Goal: Information Seeking & Learning: Learn about a topic

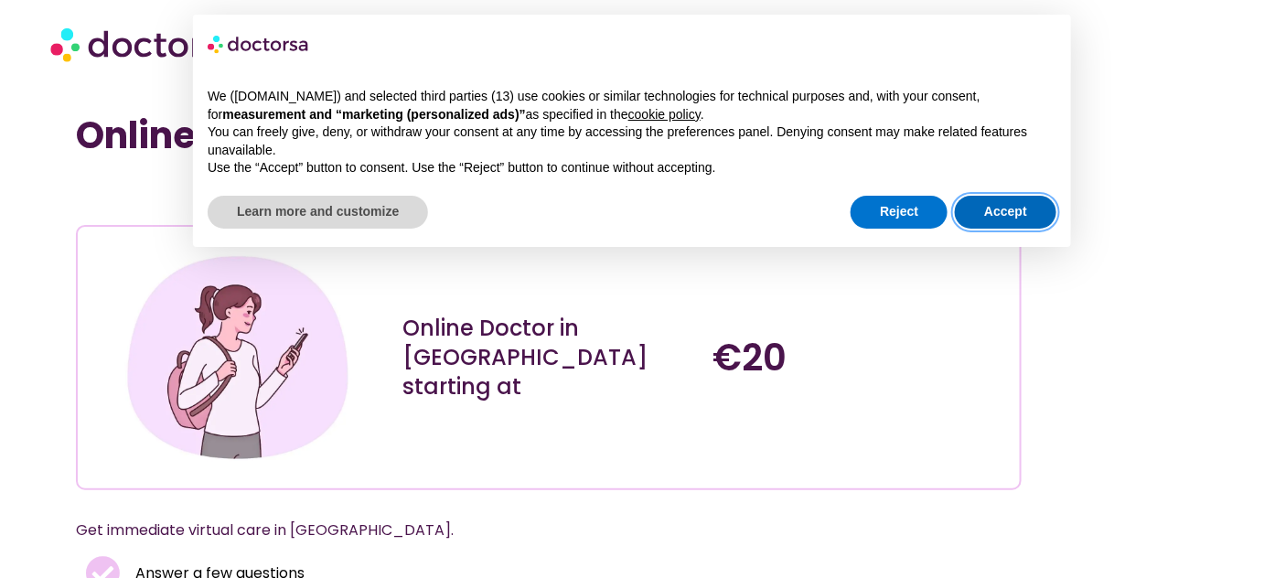
drag, startPoint x: 1026, startPoint y: 206, endPoint x: 1016, endPoint y: 208, distance: 10.2
click at [1027, 205] on button "Accept" at bounding box center [1006, 212] width 102 height 33
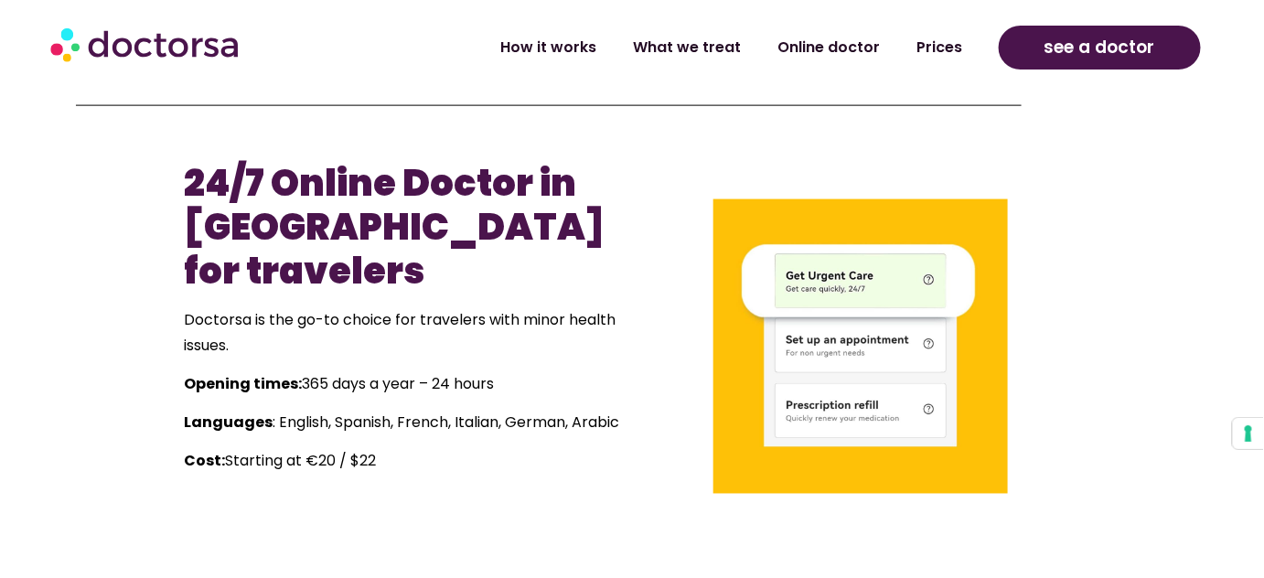
scroll to position [1164, 0]
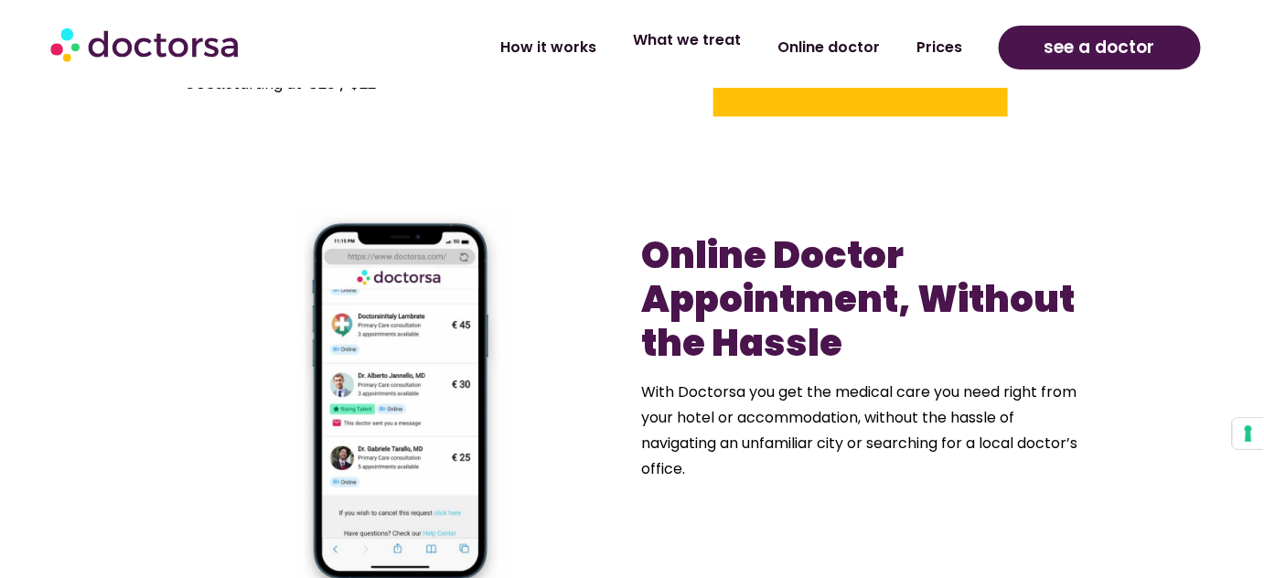
click at [690, 35] on link "What we treat" at bounding box center [687, 40] width 145 height 42
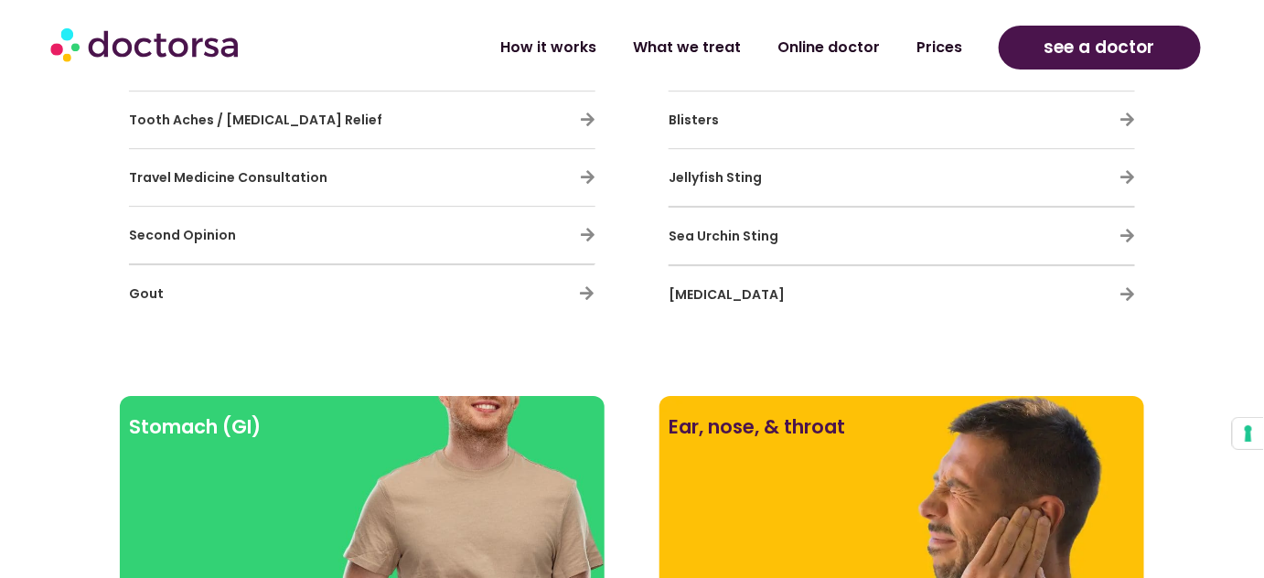
scroll to position [5783, 0]
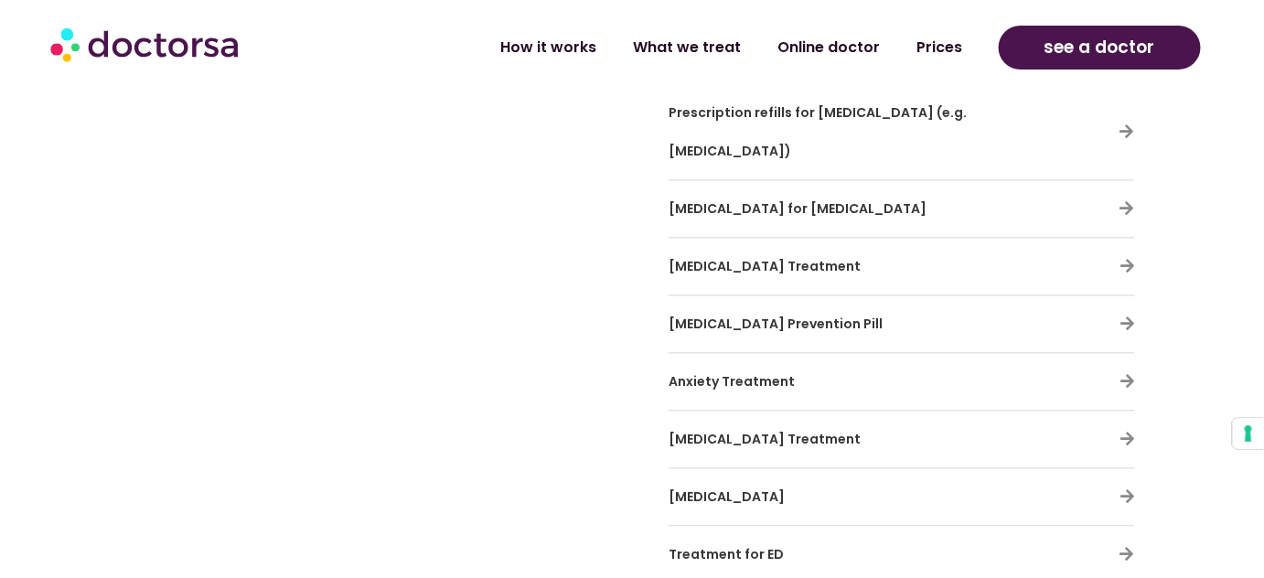
click at [741, 373] on span "Anxiety Treatment" at bounding box center [732, 382] width 126 height 18
click at [1122, 374] on icon at bounding box center [1128, 382] width 16 height 16
click at [1129, 374] on icon at bounding box center [1128, 382] width 16 height 16
click at [1125, 432] on icon at bounding box center [1128, 440] width 16 height 16
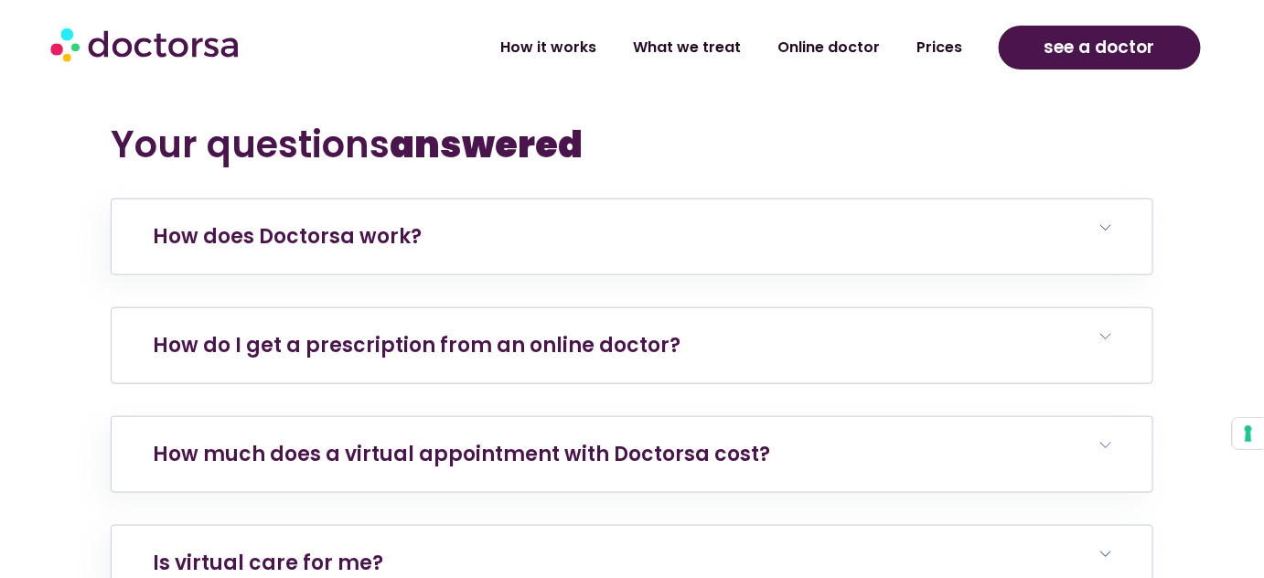
scroll to position [7447, 0]
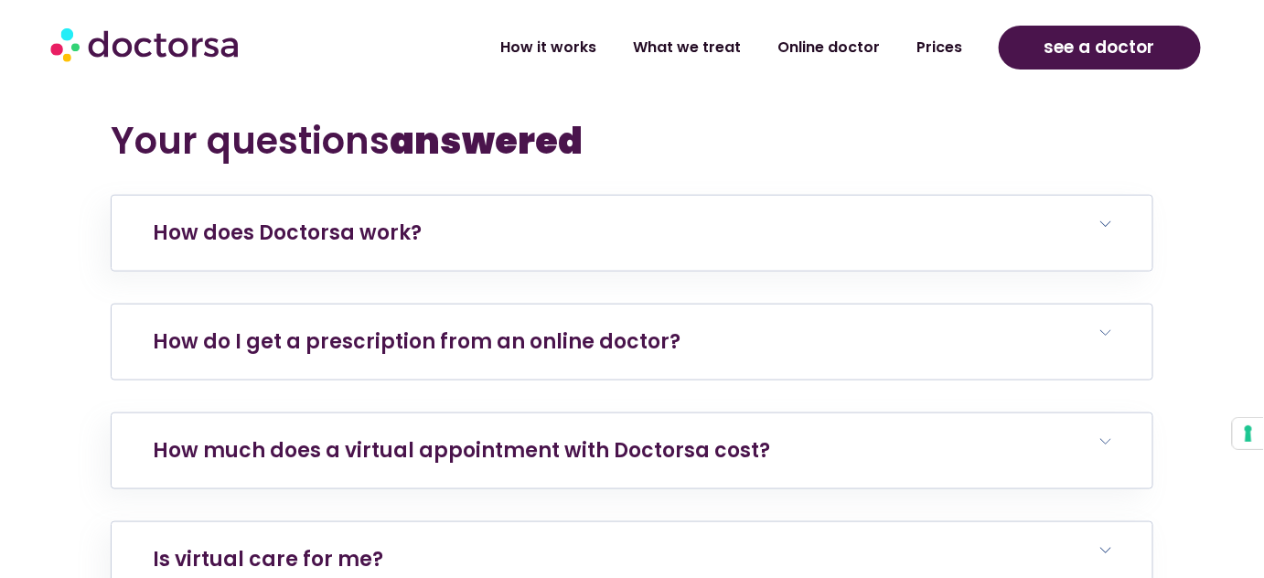
click at [488, 327] on link "How do I get a prescription from an online doctor?" at bounding box center [417, 341] width 528 height 28
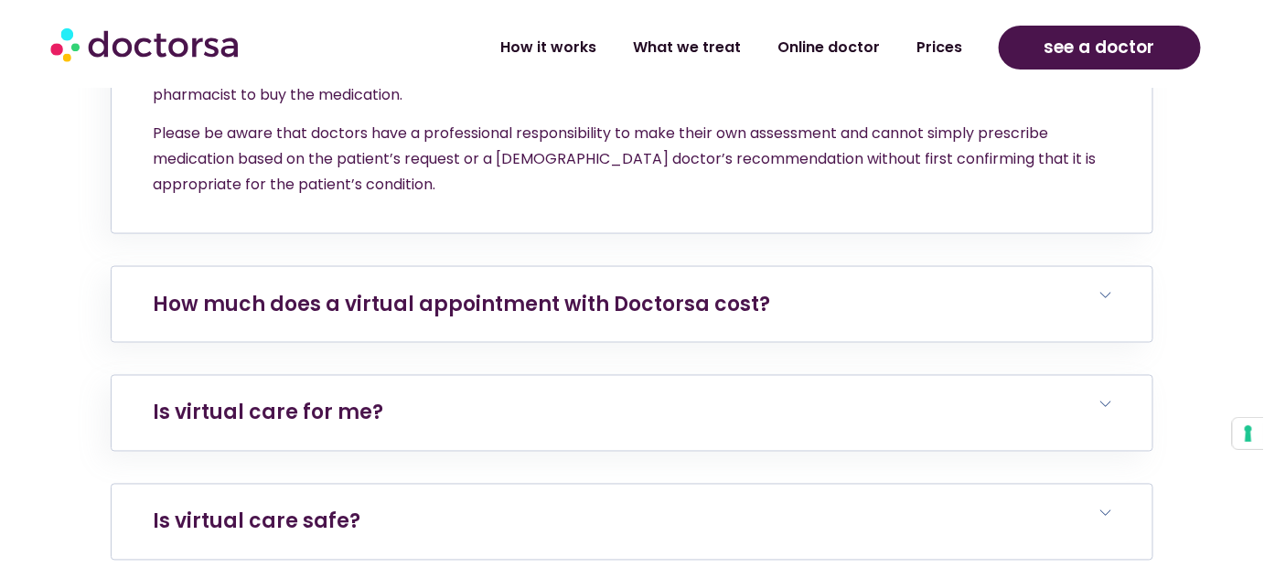
scroll to position [8112, 0]
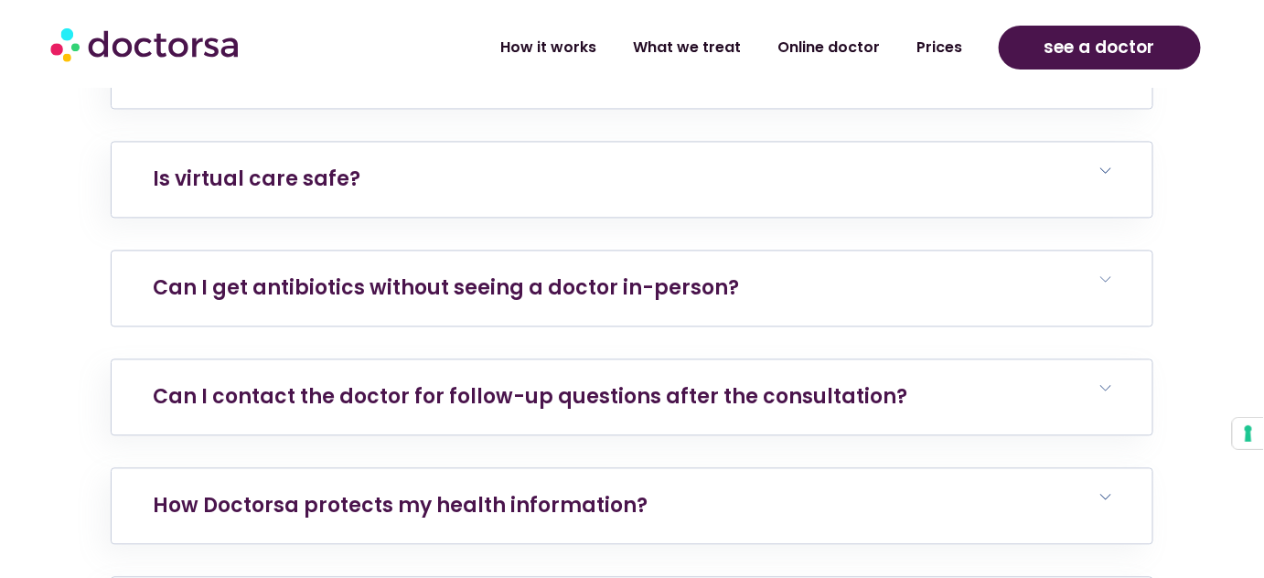
click at [596, 252] on h6 "Can I get antibiotics without seeing a doctor in-person?" at bounding box center [632, 289] width 1041 height 75
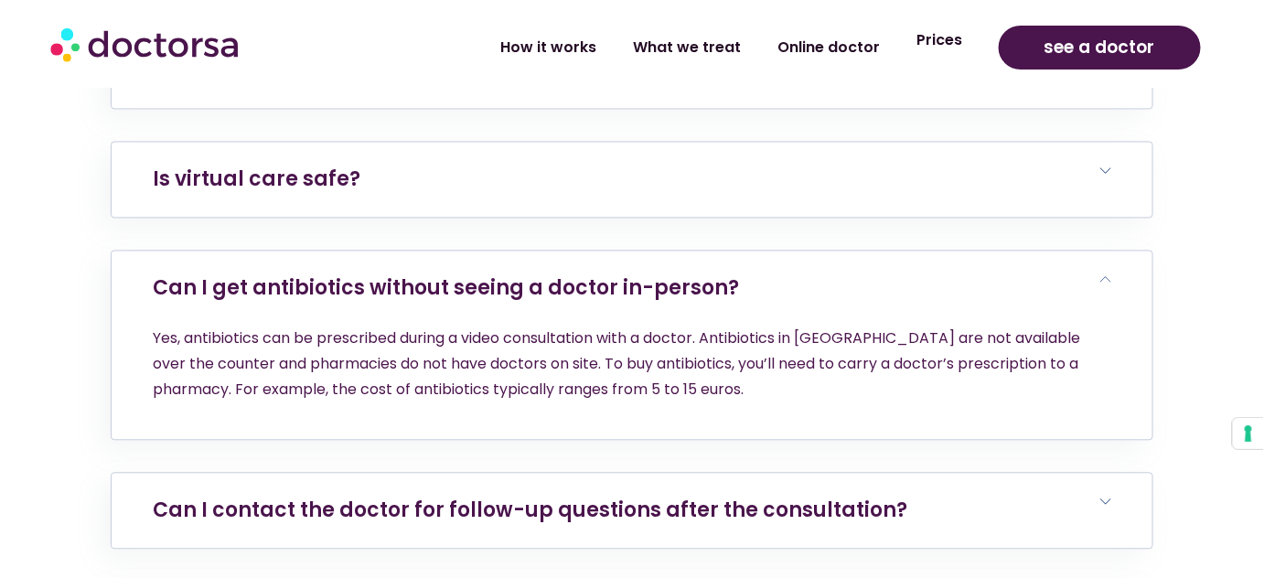
click at [945, 39] on link "Prices" at bounding box center [939, 40] width 82 height 42
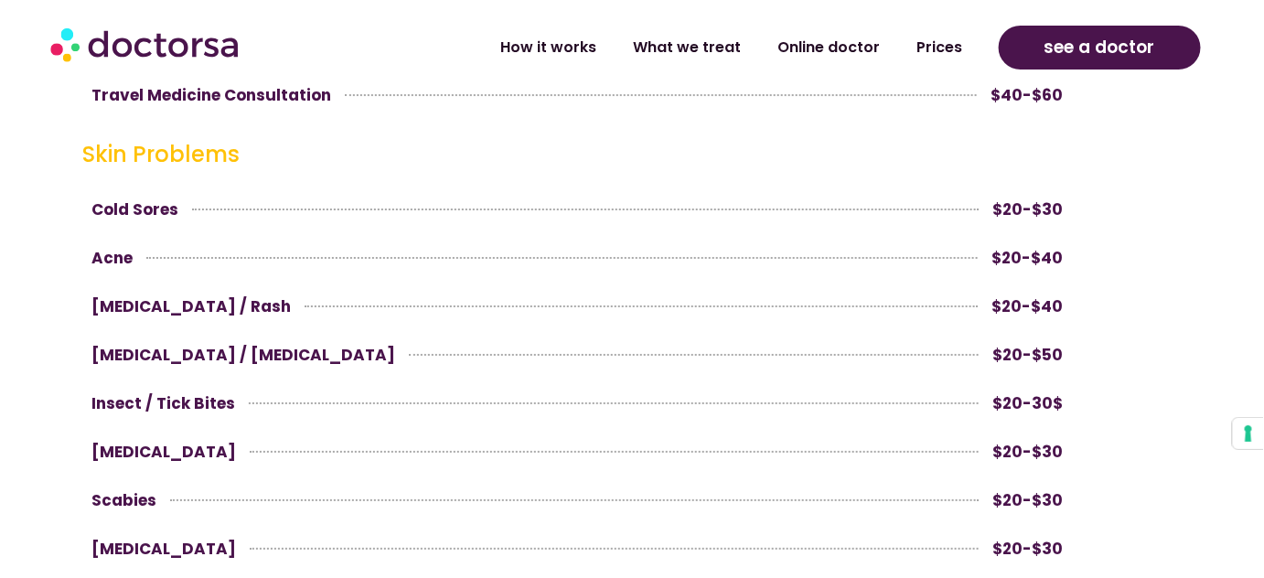
scroll to position [2328, 0]
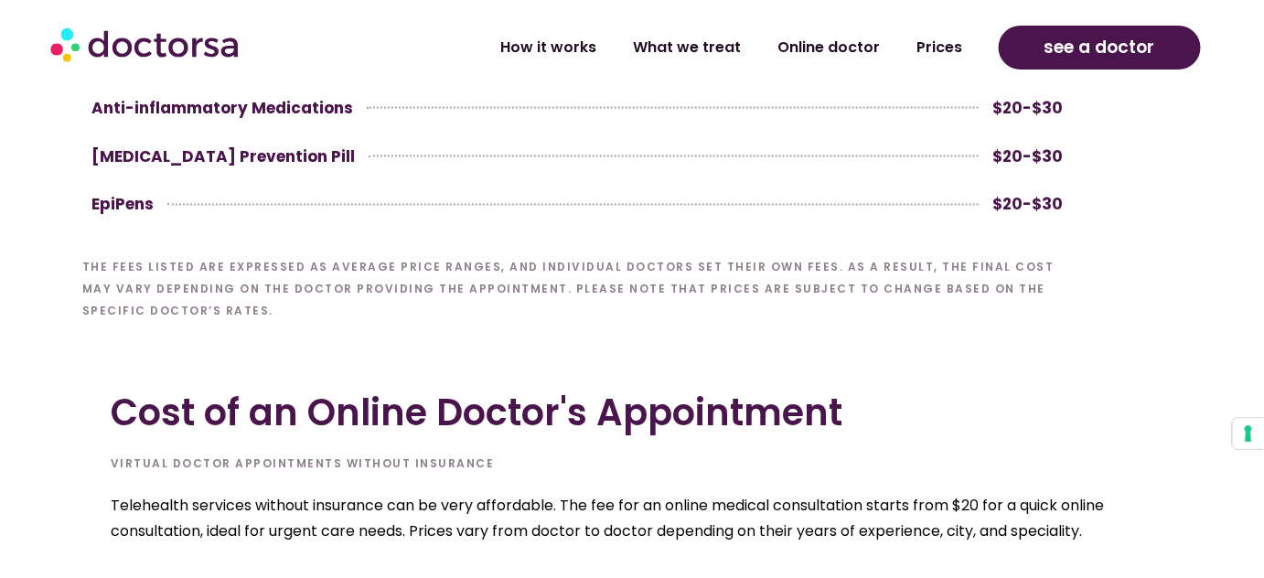
scroll to position [595, 0]
